Goal: Navigation & Orientation: Go to known website

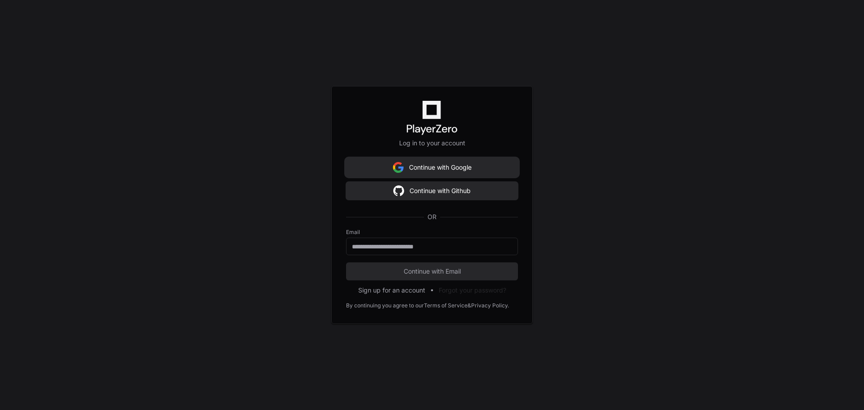
click at [428, 168] on button "Continue with Google" at bounding box center [432, 167] width 172 height 18
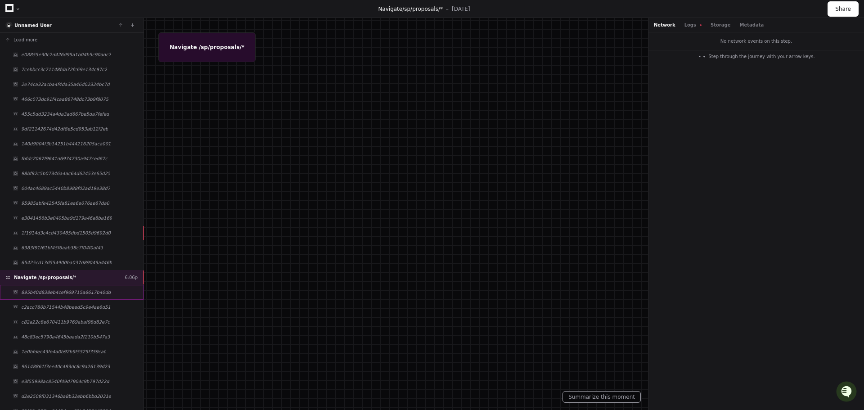
click at [45, 295] on div "895b40d838eb4cef969715a6617b40dd" at bounding box center [71, 292] width 143 height 15
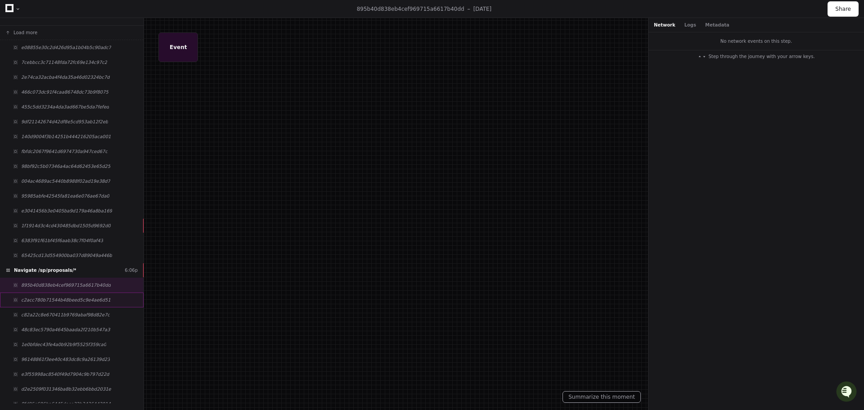
click at [45, 299] on span "c2acc780b71544b48beed5c9e4ae6d51" at bounding box center [65, 299] width 89 height 7
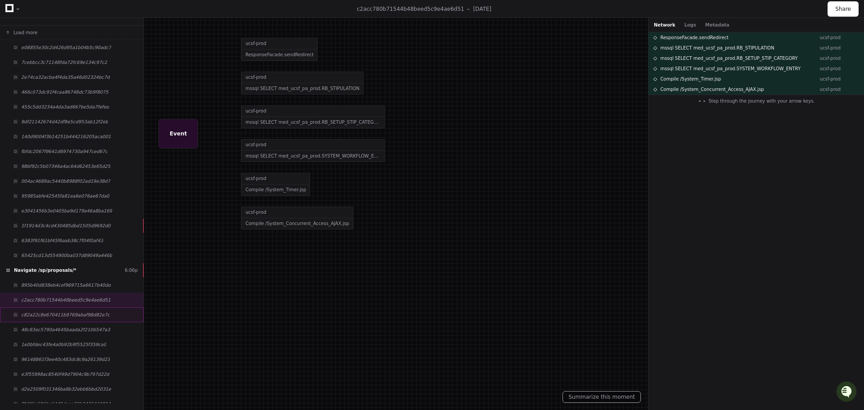
click at [46, 316] on span "c82a22c8e670411b9769abaf98d82e7c" at bounding box center [65, 314] width 89 height 7
